Goal: Task Accomplishment & Management: Use online tool/utility

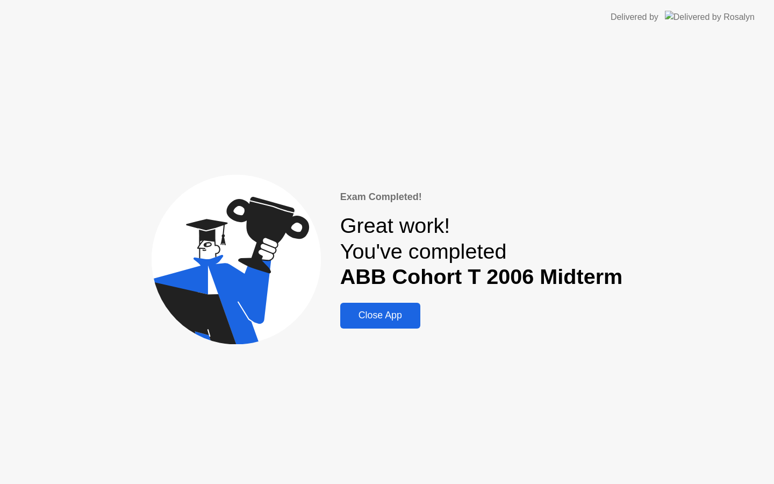
click at [387, 318] on div "Close App" at bounding box center [380, 315] width 74 height 11
click at [387, 319] on div "Close App" at bounding box center [380, 315] width 74 height 11
click at [386, 320] on div "Close App" at bounding box center [380, 315] width 74 height 11
